Goal: Information Seeking & Learning: Learn about a topic

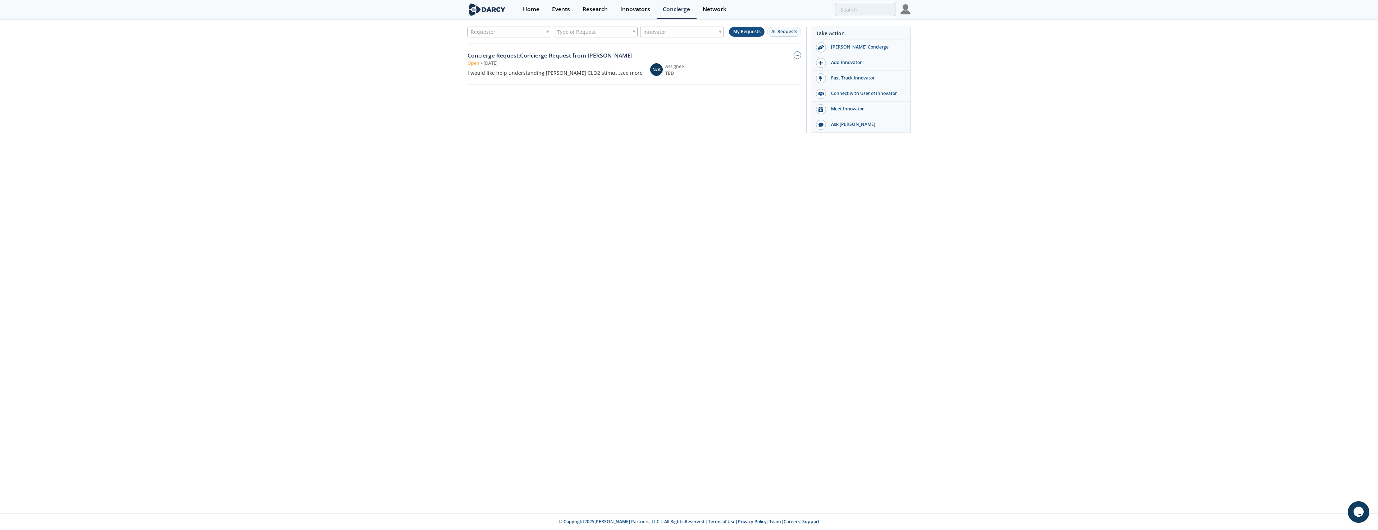
click at [505, 55] on div "Concierge Request : Concierge Request from [PERSON_NAME]" at bounding box center [555, 55] width 175 height 9
click at [484, 74] on div "I would like help understanding [PERSON_NAME] CLO2 stimulations. I believe Diam…" at bounding box center [555, 73] width 175 height 8
click at [799, 55] on icon "button" at bounding box center [798, 55] width 4 height 1
click at [595, 72] on div "I would like help understanding [PERSON_NAME] CLO2 stimulations. I believe Diam…" at bounding box center [555, 73] width 175 height 8
click at [546, 69] on div "Concierge Request : Concierge Request from [PERSON_NAME] Open • [DATE] I would …" at bounding box center [555, 63] width 175 height 25
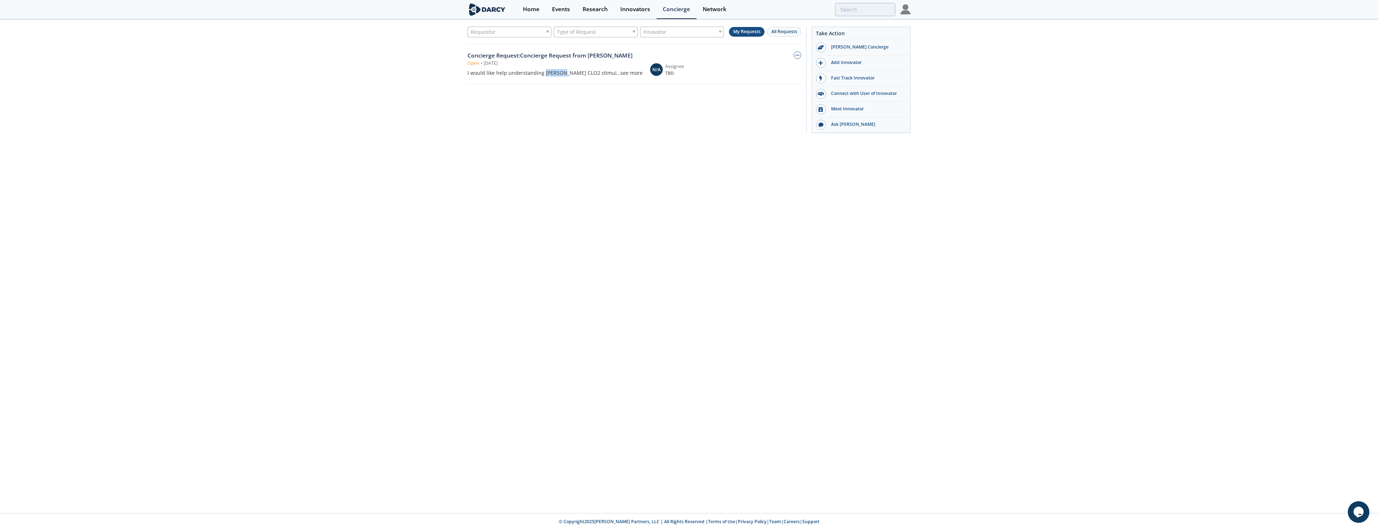
click at [546, 69] on div "Concierge Request : Concierge Request from [PERSON_NAME] Open • [DATE] I would …" at bounding box center [555, 63] width 175 height 25
drag, startPoint x: 546, startPoint y: 69, endPoint x: 628, endPoint y: 150, distance: 115.0
click at [628, 150] on div "Requestor Type of Request Innovator My Requests All Requests Concierge Request …" at bounding box center [689, 266] width 1378 height 493
click at [843, 46] on div "[PERSON_NAME] Concierge" at bounding box center [866, 47] width 81 height 6
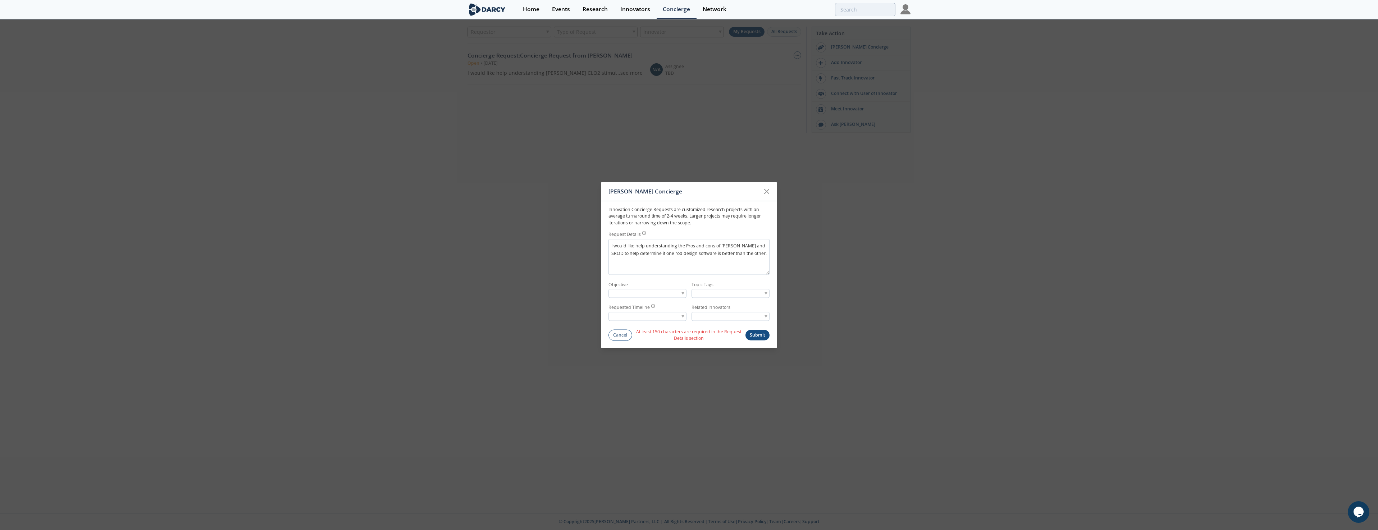
click at [671, 293] on div at bounding box center [648, 293] width 78 height 9
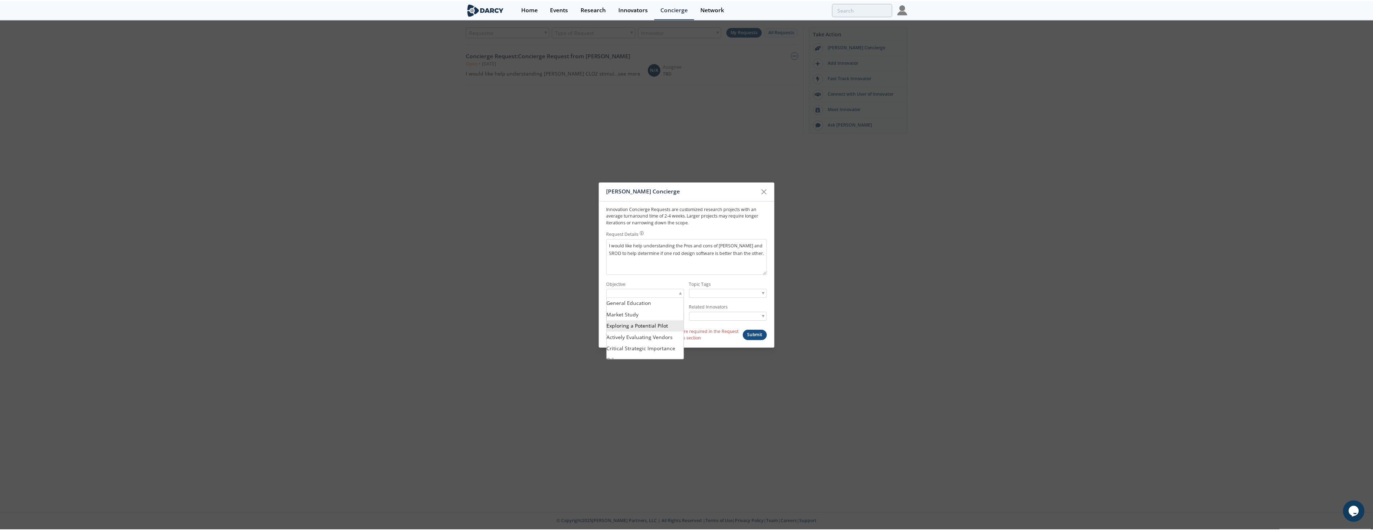
scroll to position [6, 0]
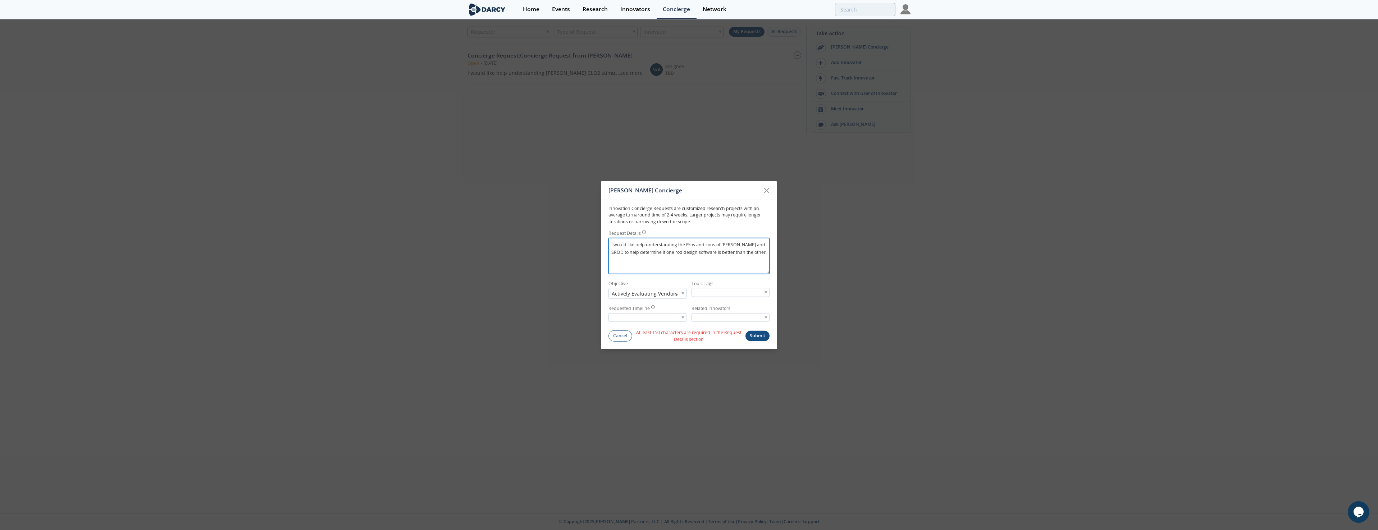
drag, startPoint x: 736, startPoint y: 242, endPoint x: 751, endPoint y: 236, distance: 16.3
click at [669, 252] on textarea "I would like help understanding the Pros and cons of [PERSON_NAME] (ChampionX/S…" at bounding box center [689, 257] width 161 height 36
click at [689, 264] on textarea "I would like help understanding the Pros and cons of [PERSON_NAME] (ChampionX/S…" at bounding box center [689, 257] width 161 height 36
type textarea "I would like help understanding the Pros and cons of [PERSON_NAME] (ChampionX/S…"
click at [715, 296] on input "search" at bounding box center [719, 294] width 55 height 8
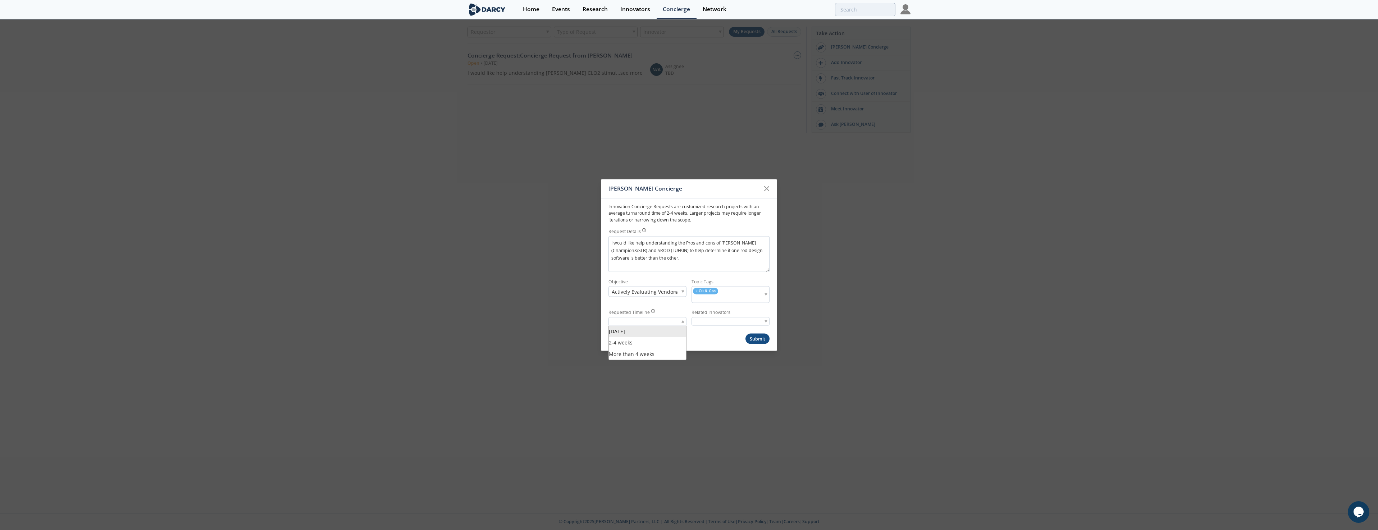
click at [674, 322] on div at bounding box center [648, 321] width 78 height 9
click at [767, 322] on span at bounding box center [766, 320] width 3 height 3
click at [655, 346] on div "[PERSON_NAME] Concierge Innovation Concierge Requests are customized research p…" at bounding box center [689, 264] width 176 height 173
click at [764, 343] on button "Submit" at bounding box center [758, 340] width 24 height 10
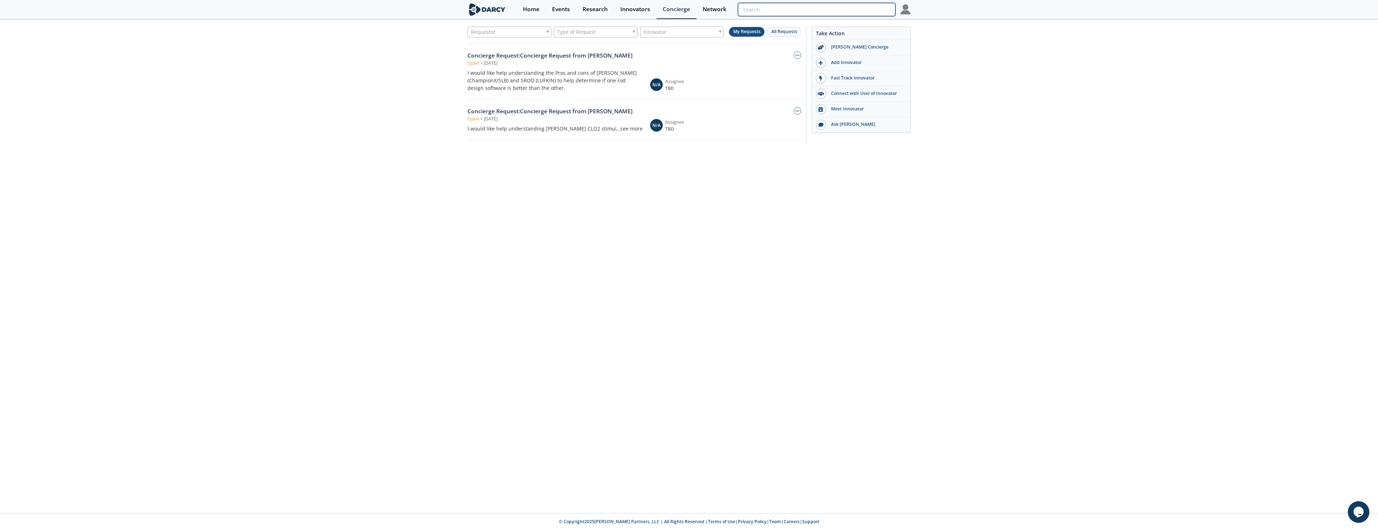
click at [855, 5] on input "search" at bounding box center [817, 9] width 158 height 13
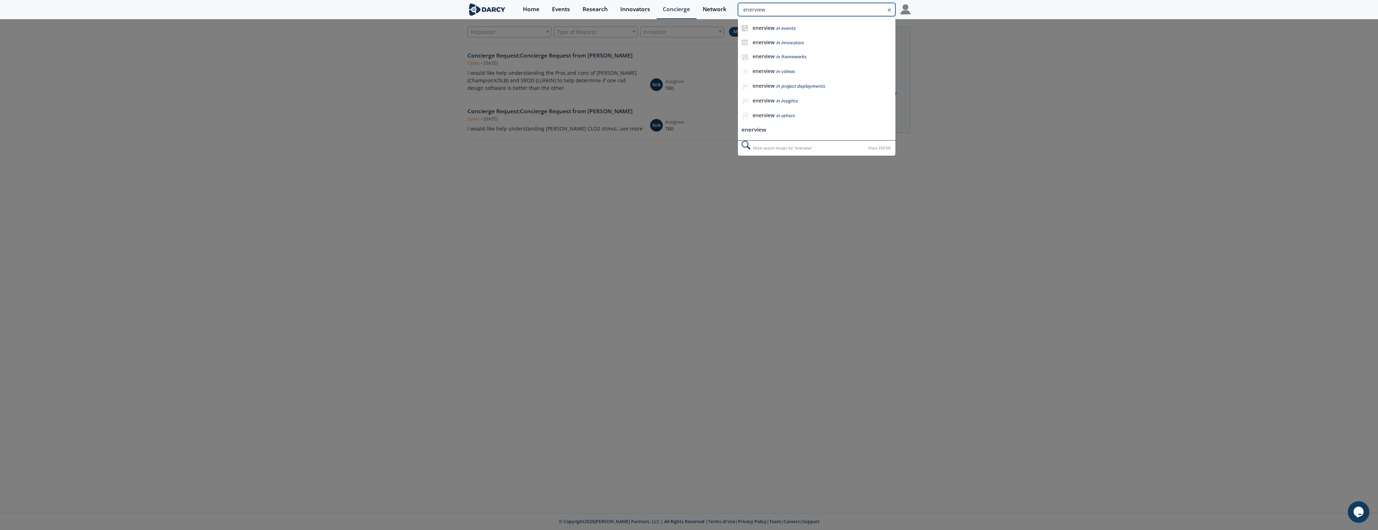
type input "enerview"
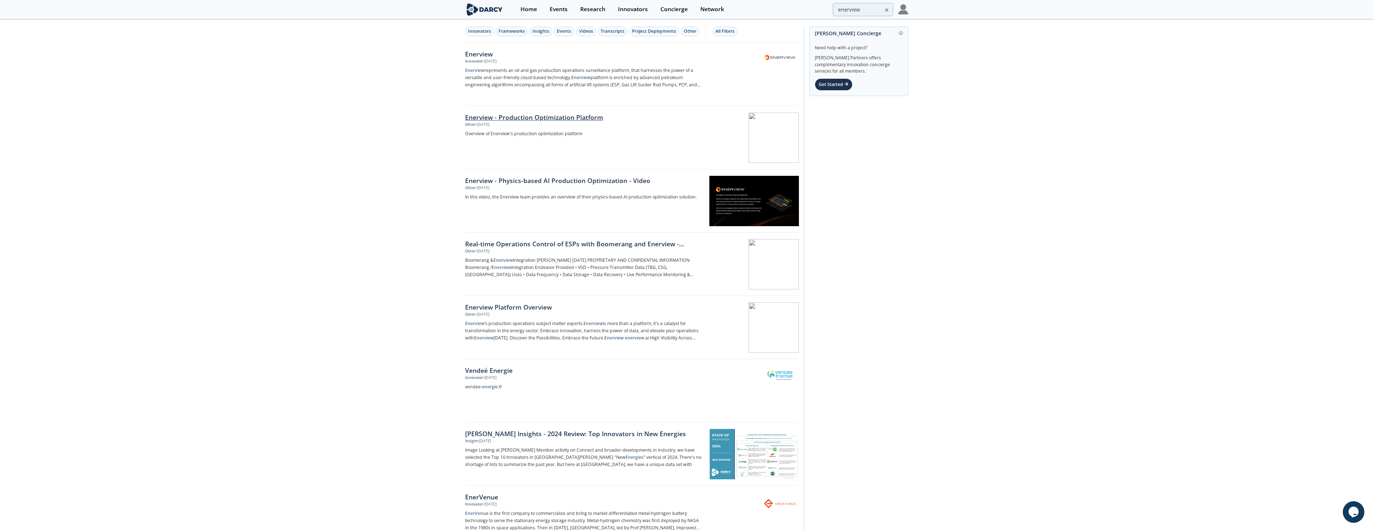
click at [539, 115] on div "Enerview - Production Optimization Platform" at bounding box center [584, 117] width 238 height 9
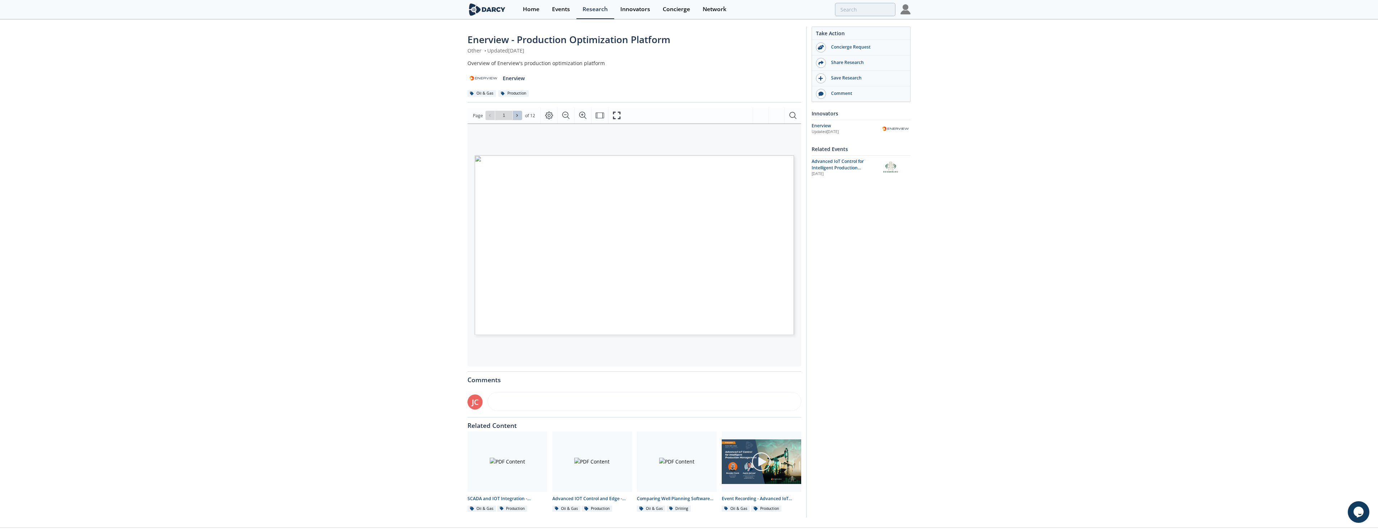
click at [516, 112] on button at bounding box center [517, 115] width 9 height 9
type input "2"
click at [516, 112] on button at bounding box center [517, 115] width 9 height 9
type input "3"
click at [491, 116] on icon at bounding box center [490, 115] width 4 height 4
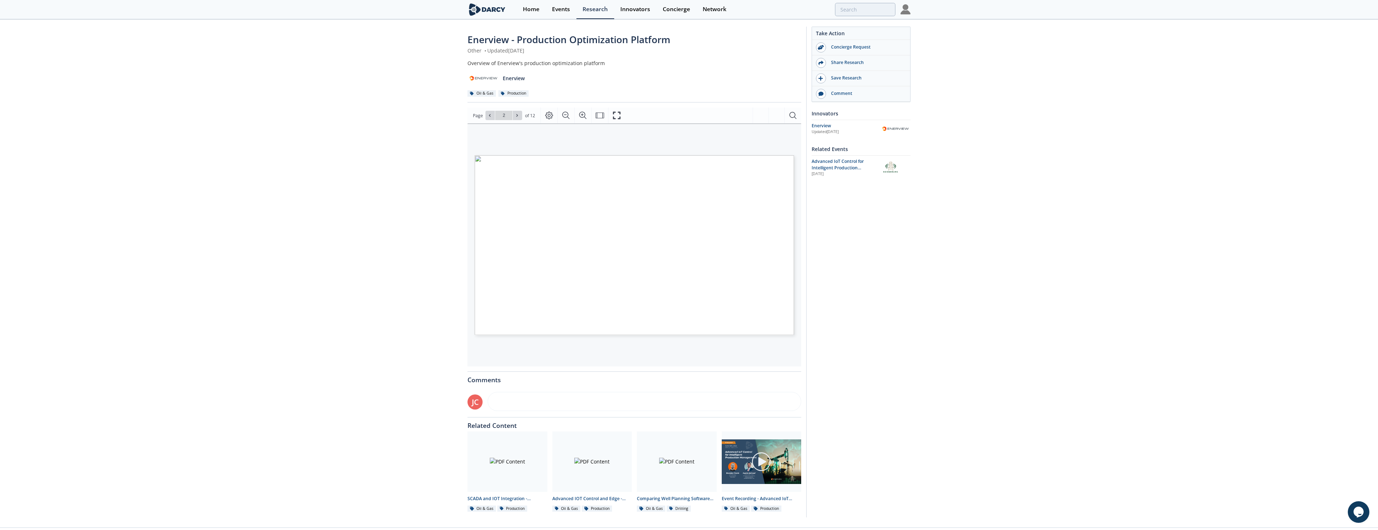
click at [518, 122] on div "Page Go to Page 2 of 12 2 / 12" at bounding box center [635, 116] width 334 height 16
click at [511, 113] on input "2" at bounding box center [503, 115] width 17 height 9
click at [518, 112] on button at bounding box center [517, 115] width 9 height 9
type input "4"
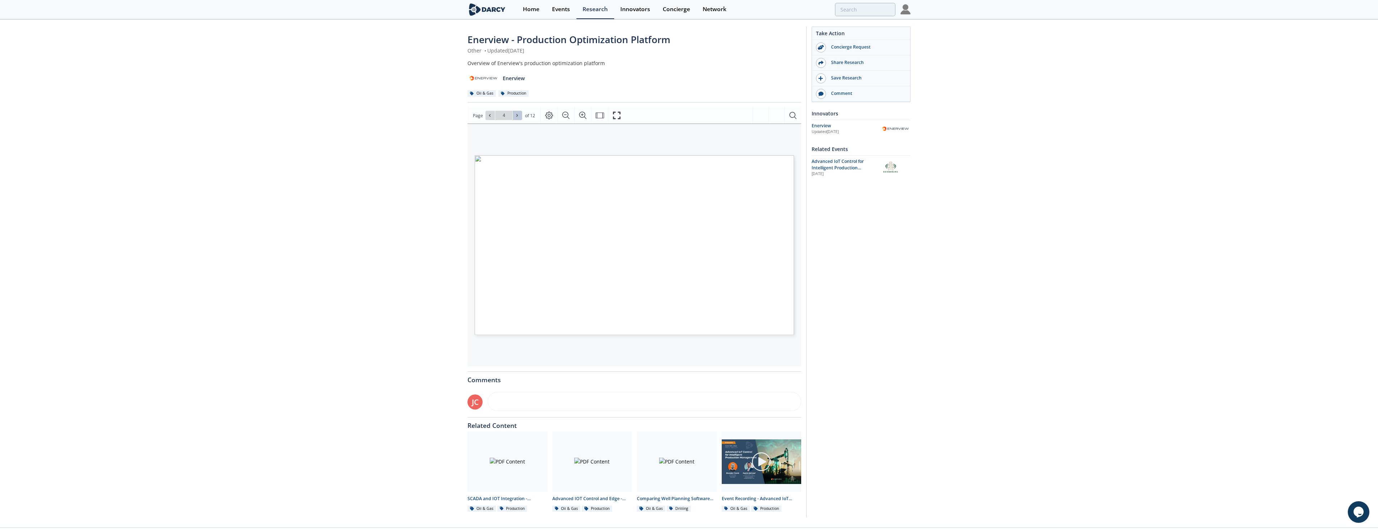
click at [518, 112] on button at bounding box center [517, 115] width 9 height 9
type input "5"
click at [518, 112] on button at bounding box center [517, 115] width 9 height 9
type input "6"
click at [518, 112] on button at bounding box center [517, 115] width 9 height 9
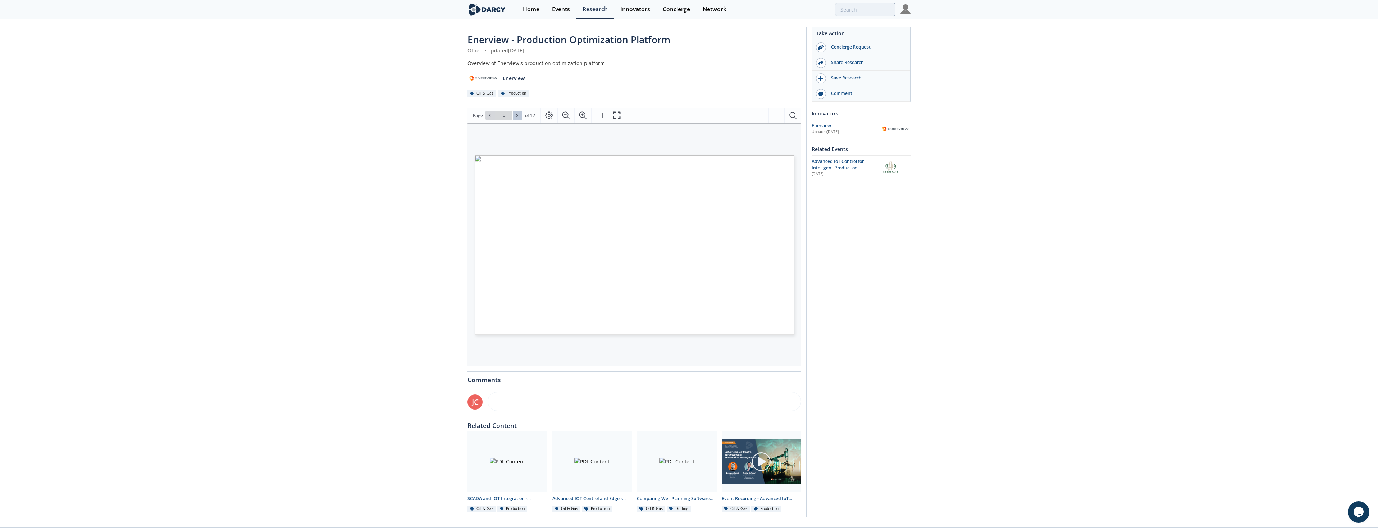
type input "7"
click at [518, 112] on button at bounding box center [517, 115] width 9 height 9
click at [518, 115] on icon at bounding box center [517, 115] width 4 height 4
click at [515, 115] on icon at bounding box center [517, 115] width 4 height 4
click at [492, 116] on button at bounding box center [490, 115] width 9 height 9
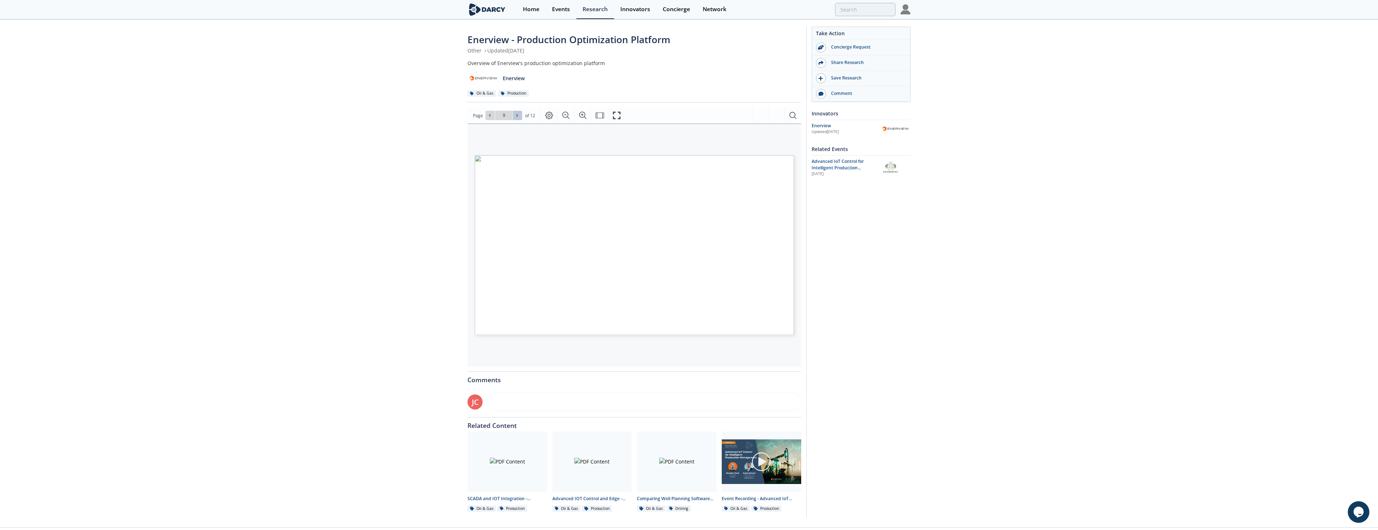
click at [520, 114] on button at bounding box center [517, 115] width 9 height 9
type input "12"
click at [520, 114] on div "Go to Page 12" at bounding box center [504, 115] width 37 height 9
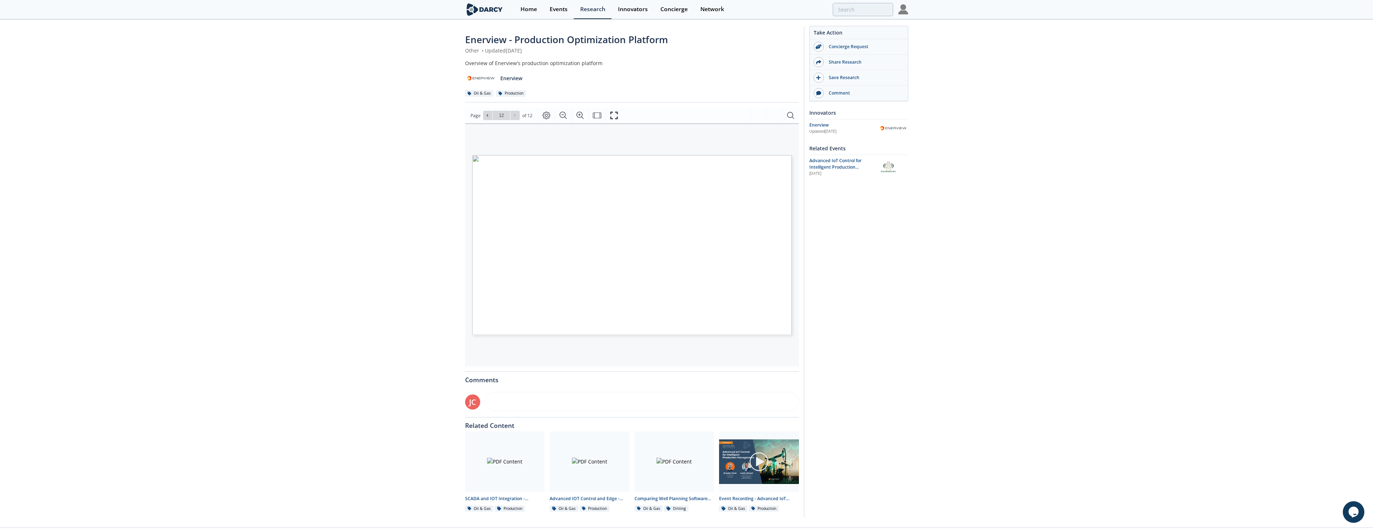
scroll to position [14, 0]
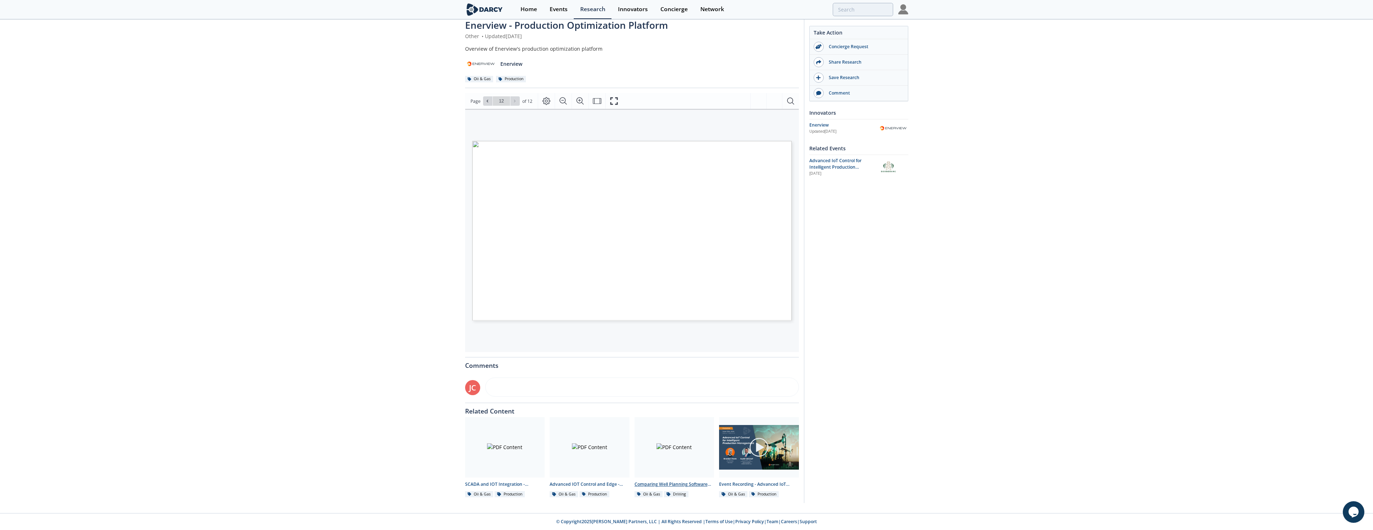
click at [679, 451] on div at bounding box center [674, 447] width 80 height 60
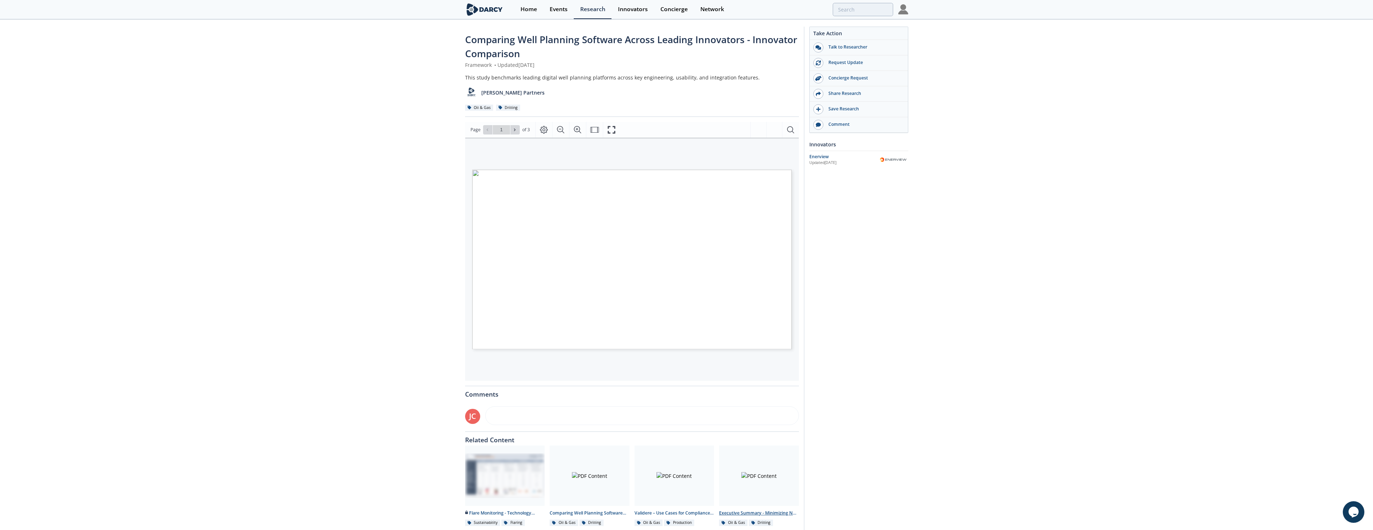
click at [787, 482] on div at bounding box center [759, 476] width 80 height 60
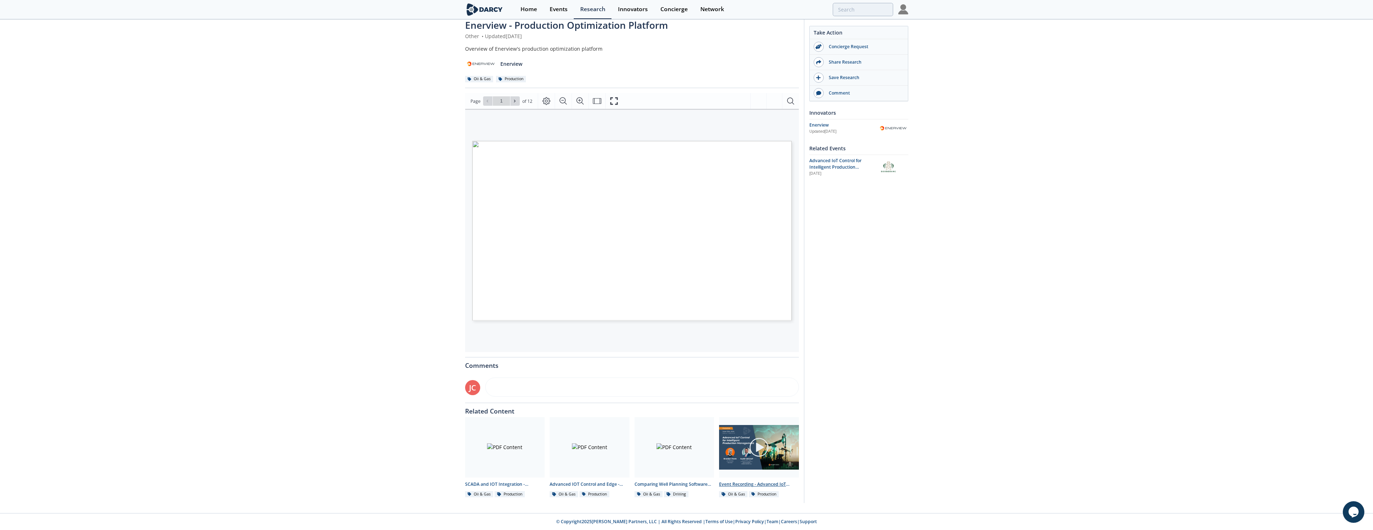
click at [792, 463] on div at bounding box center [759, 447] width 81 height 40
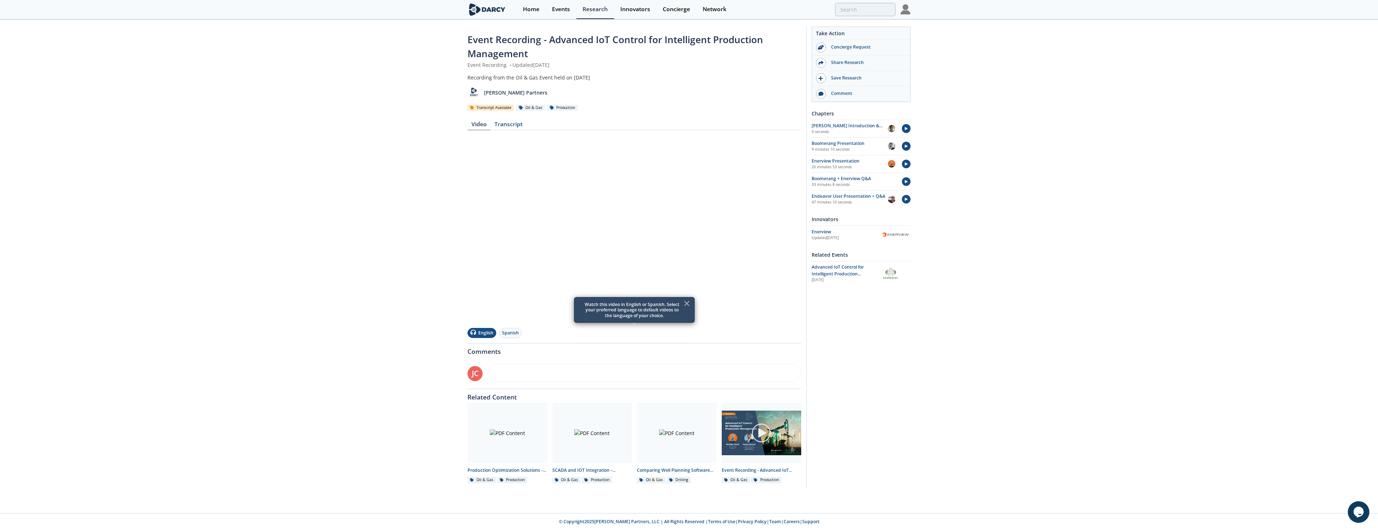
click at [915, 354] on div "Event Recording - Advanced IoT Control for Intelligent Production Management Ev…" at bounding box center [689, 259] width 1378 height 479
click at [688, 300] on icon at bounding box center [687, 303] width 9 height 9
click at [510, 126] on div "Transcript" at bounding box center [509, 126] width 36 height 9
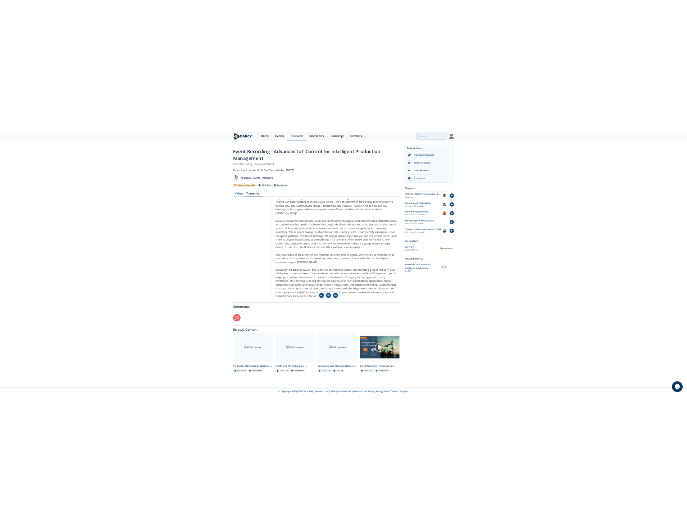
scroll to position [1475, 0]
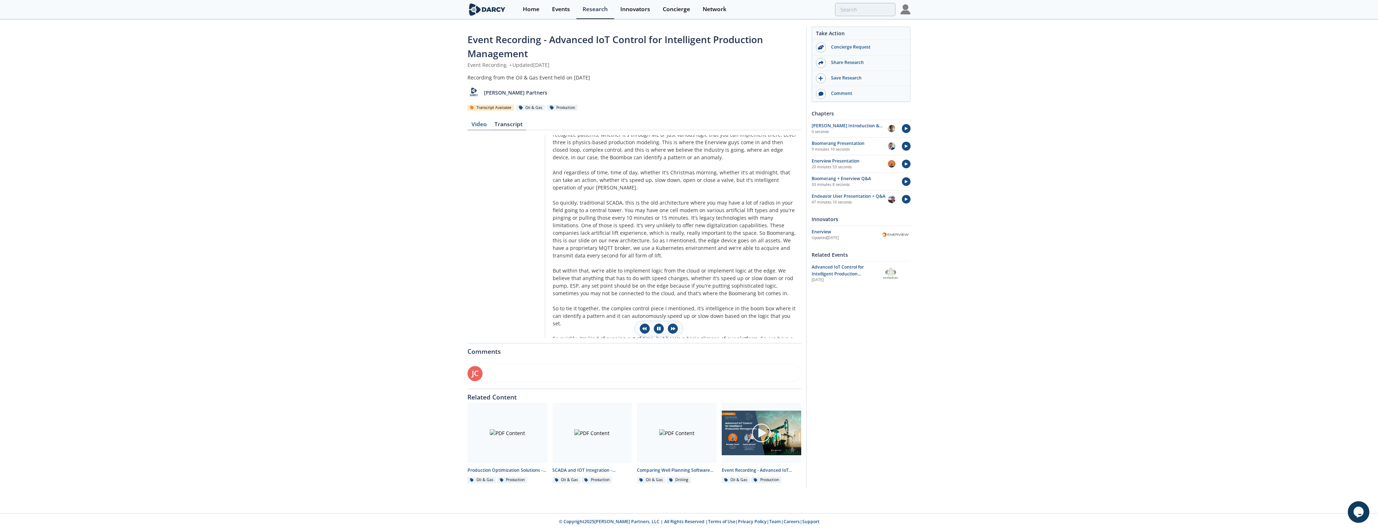
click at [475, 124] on div "Video" at bounding box center [479, 126] width 23 height 9
